Goal: Information Seeking & Learning: Learn about a topic

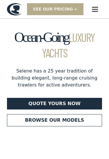
click at [73, 121] on link "Browse our models" at bounding box center [54, 120] width 95 height 12
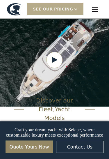
scroll to position [722, 0]
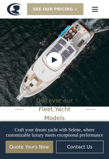
click at [66, 106] on span "Yacht Models" at bounding box center [57, 114] width 26 height 16
click at [99, 96] on div "Discover our Fleet, Yacht Models" at bounding box center [54, 109] width 95 height 26
click at [98, 96] on div "Discover our Fleet, Yacht Models" at bounding box center [54, 109] width 95 height 26
click at [100, 96] on div "Discover our Fleet, Yacht Models" at bounding box center [54, 109] width 95 height 26
click at [82, 96] on div "Discover our Fleet, Yacht Models" at bounding box center [54, 109] width 95 height 26
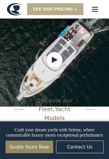
click at [75, 10] on div at bounding box center [76, 9] width 4 height 4
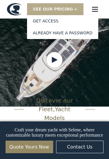
click at [79, 10] on div "SEE Our Pricing" at bounding box center [55, 9] width 57 height 12
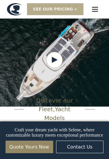
click at [77, 9] on div at bounding box center [76, 9] width 4 height 4
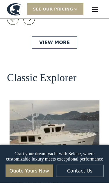
scroll to position [1159, 0]
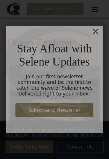
click at [99, 24] on div "×" at bounding box center [98, 28] width 8 height 12
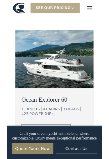
scroll to position [983, 0]
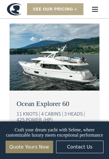
click at [57, 132] on link "view details" at bounding box center [45, 138] width 57 height 12
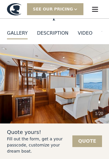
scroll to position [38, 0]
click at [63, 35] on div "DESCRIPTION" at bounding box center [52, 33] width 31 height 7
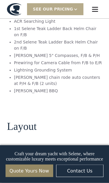
scroll to position [1406, 0]
click at [78, 155] on img "open lightbox" at bounding box center [54, 168] width 95 height 26
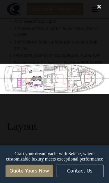
click at [78, 74] on img at bounding box center [54, 79] width 109 height 30
click at [77, 77] on img at bounding box center [54, 79] width 109 height 30
